Goal: Find specific page/section

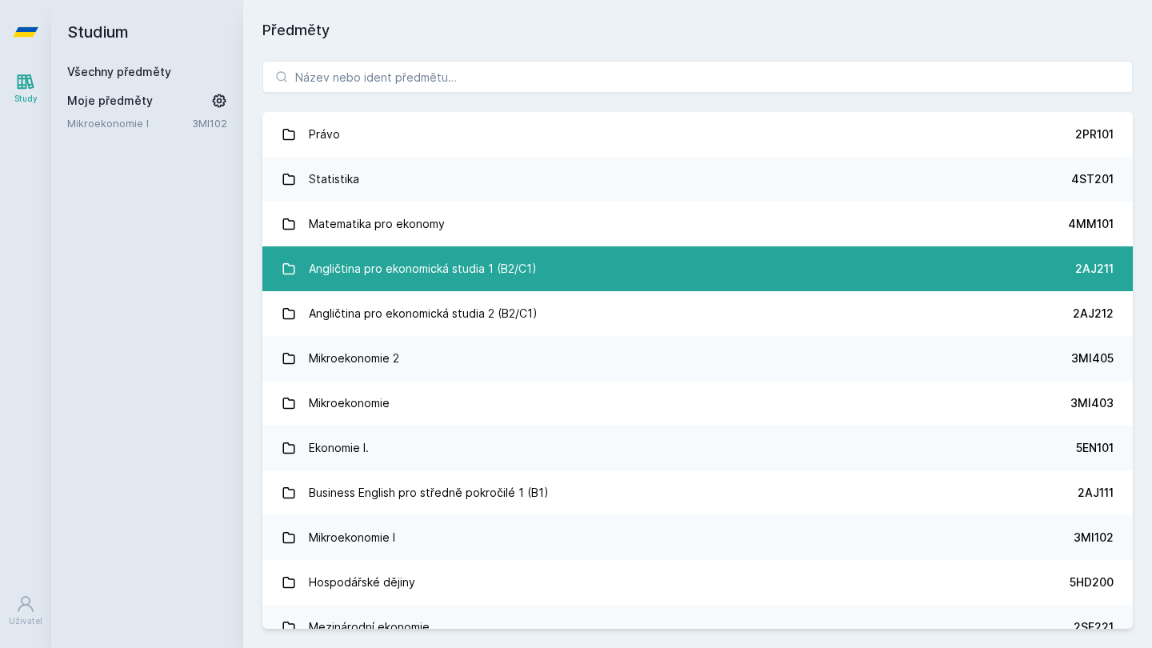
click at [872, 276] on link "Angličtina pro ekonomická studia 1 (B2/C1) 2AJ211" at bounding box center [697, 268] width 870 height 45
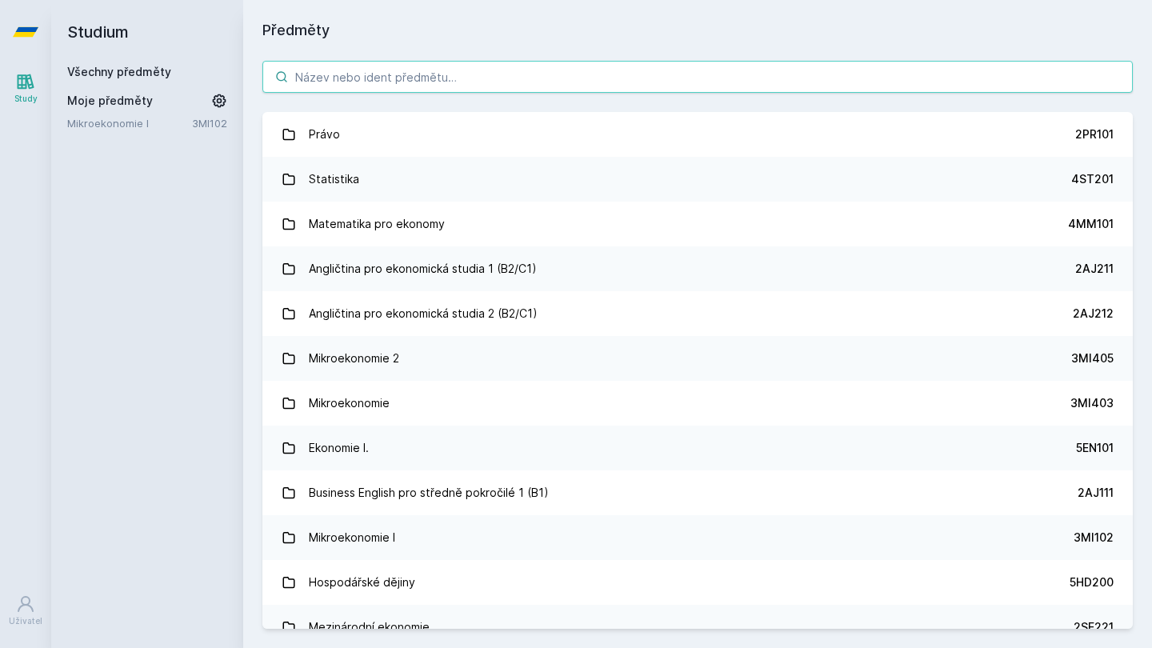
click at [376, 71] on input "search" at bounding box center [697, 77] width 870 height 32
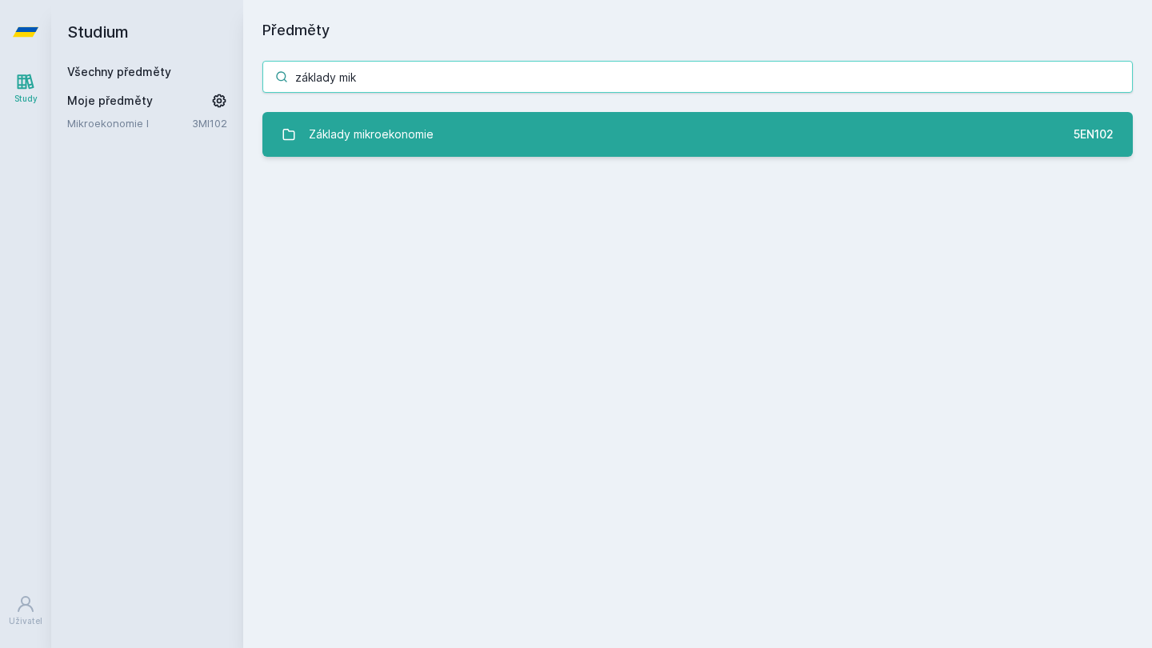
type input "základy mik"
click at [412, 132] on div "Základy mikroekonomie" at bounding box center [371, 134] width 125 height 32
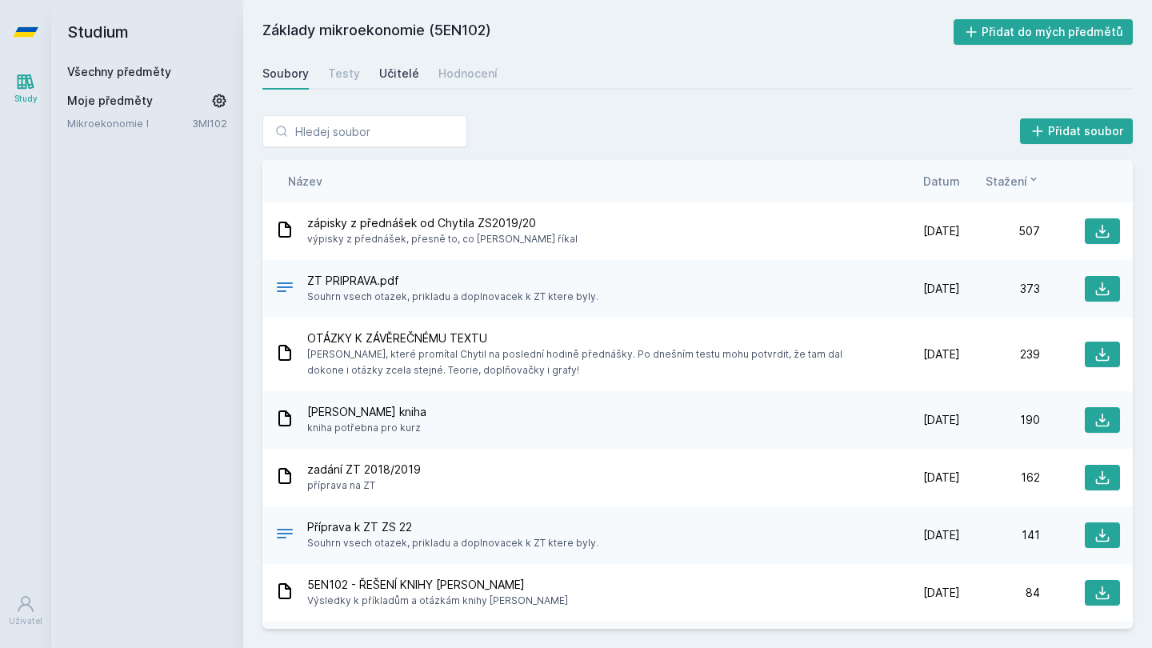
click at [380, 70] on div "Učitelé" at bounding box center [399, 74] width 40 height 16
